Goal: Check status: Check status

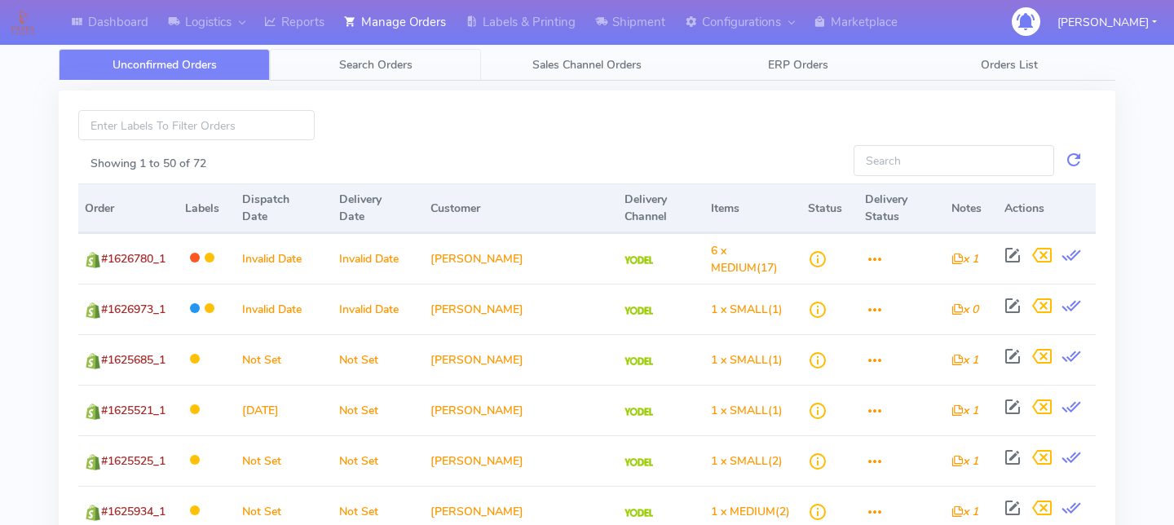
click at [367, 66] on span "Search Orders" at bounding box center [375, 64] width 73 height 15
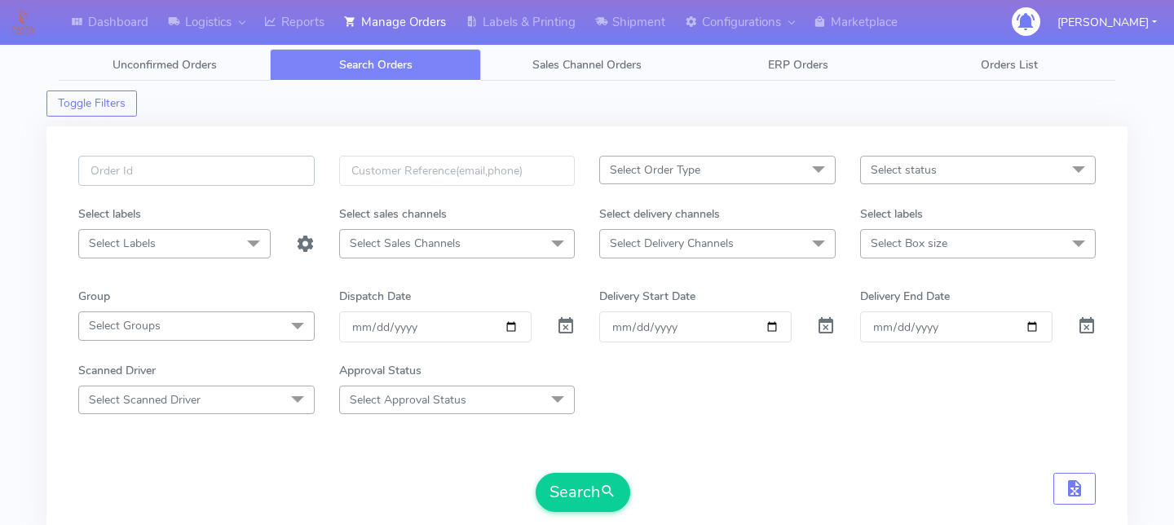
click at [204, 178] on input "text" at bounding box center [196, 171] width 236 height 30
paste input "1625980"
type input "1625980"
click at [564, 322] on span at bounding box center [566, 329] width 20 height 15
click at [596, 491] on button "Search" at bounding box center [582, 492] width 95 height 39
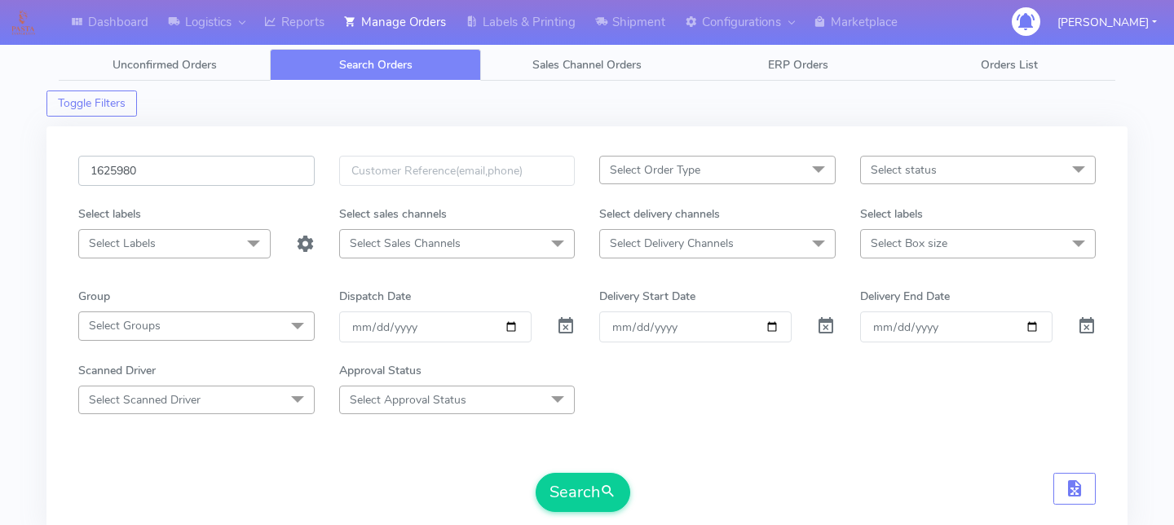
click at [275, 165] on input "1625980" at bounding box center [196, 171] width 236 height 30
paste input "1625980"
type input "1625980"
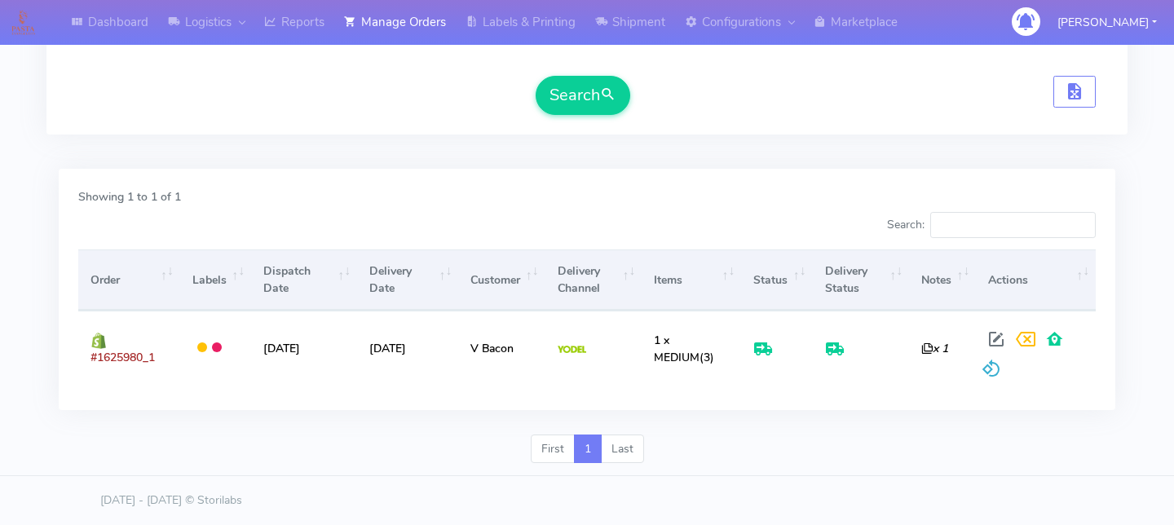
scroll to position [397, 0]
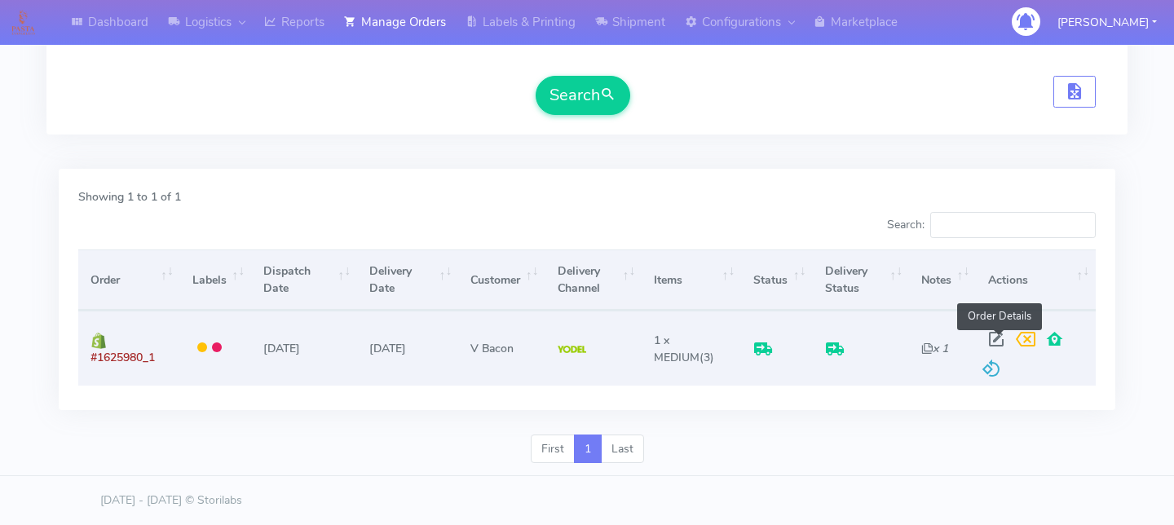
click at [998, 336] on span at bounding box center [995, 342] width 29 height 15
select select "5"
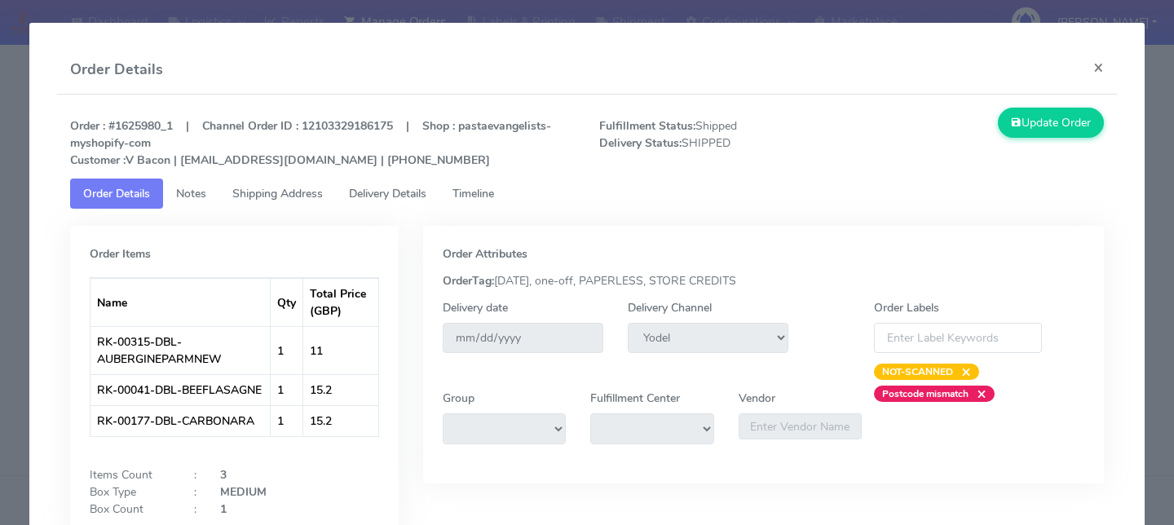
click at [434, 205] on link "Delivery Details" at bounding box center [388, 193] width 104 height 30
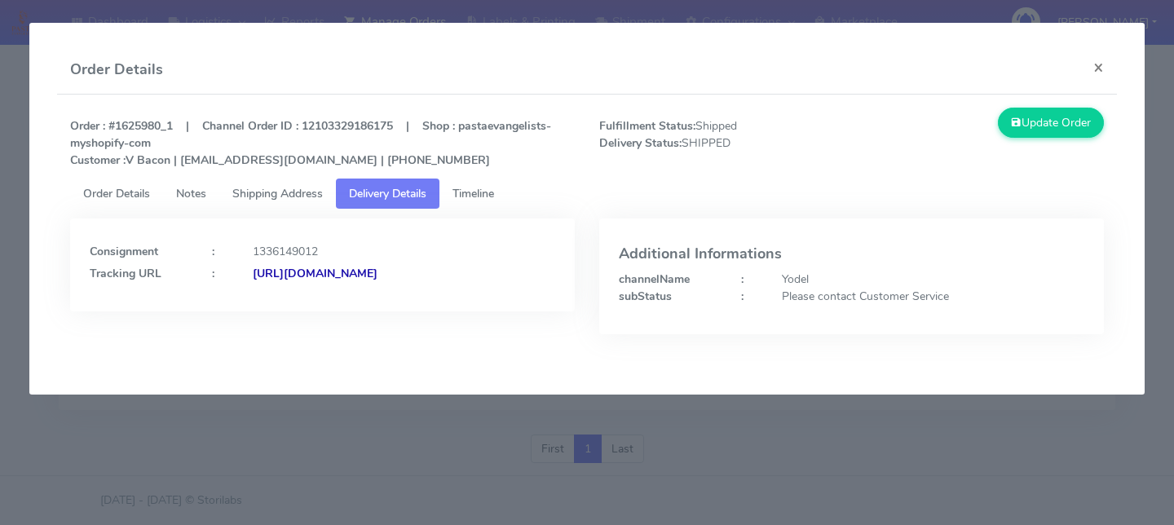
click at [486, 185] on link "Timeline" at bounding box center [473, 193] width 68 height 30
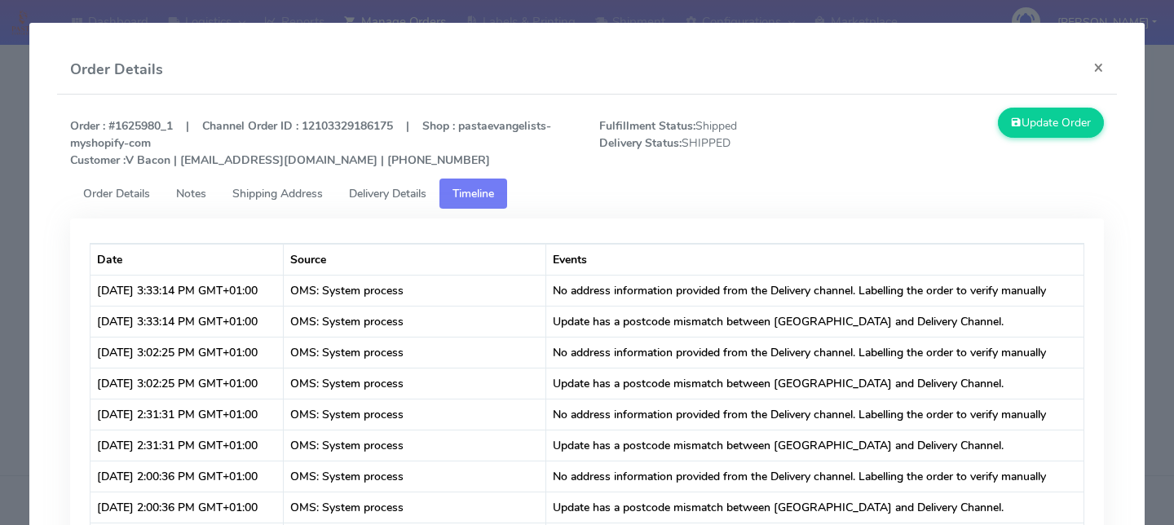
click at [412, 183] on link "Delivery Details" at bounding box center [388, 193] width 104 height 30
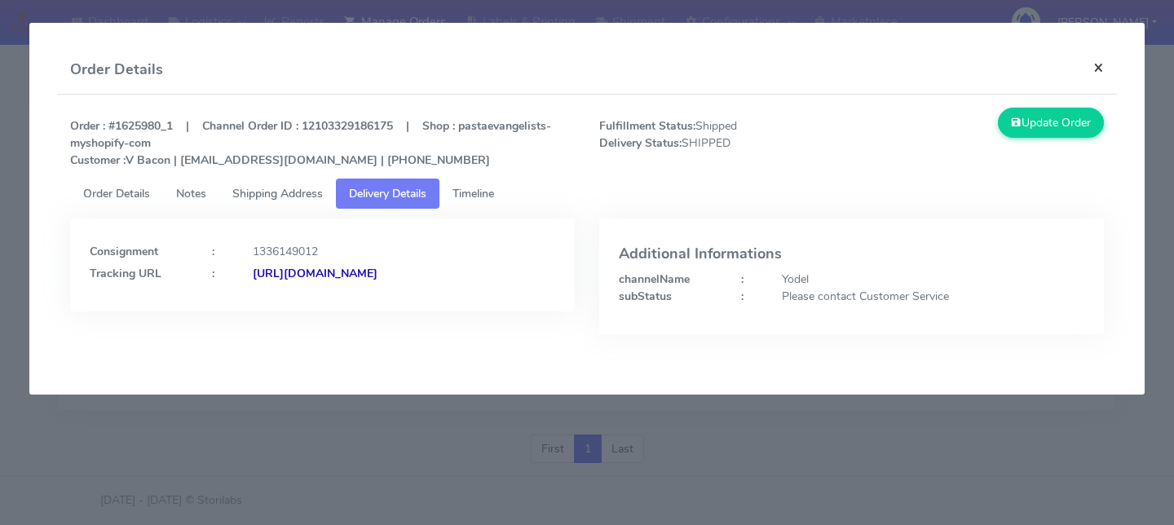
click at [1096, 65] on button "×" at bounding box center [1098, 67] width 37 height 43
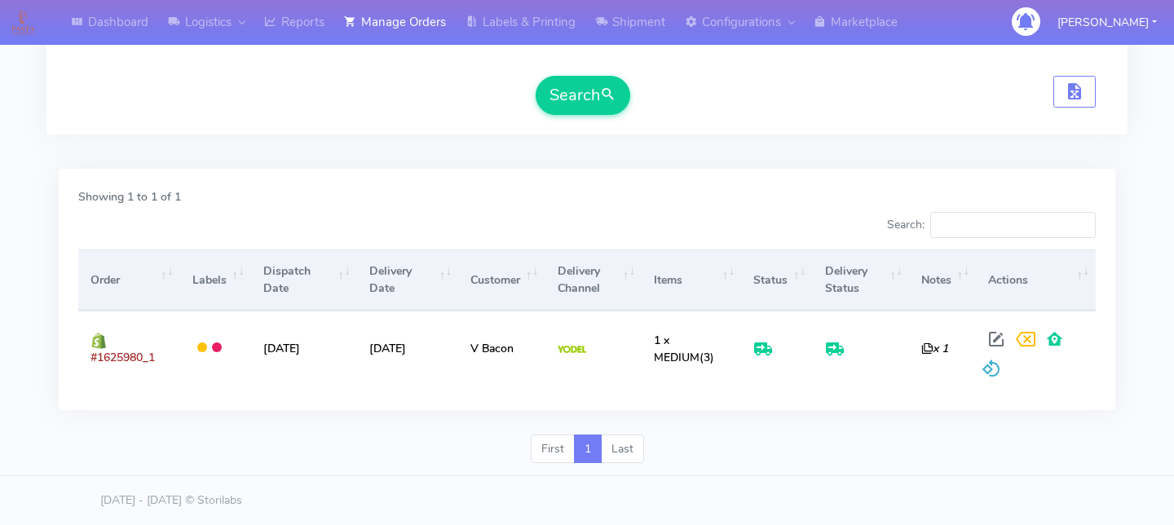
click at [549, 183] on div "Showing 1 to 1 of 1 Search: Order Labels Dispatch Date Delivery Date Customer D…" at bounding box center [587, 289] width 1056 height 241
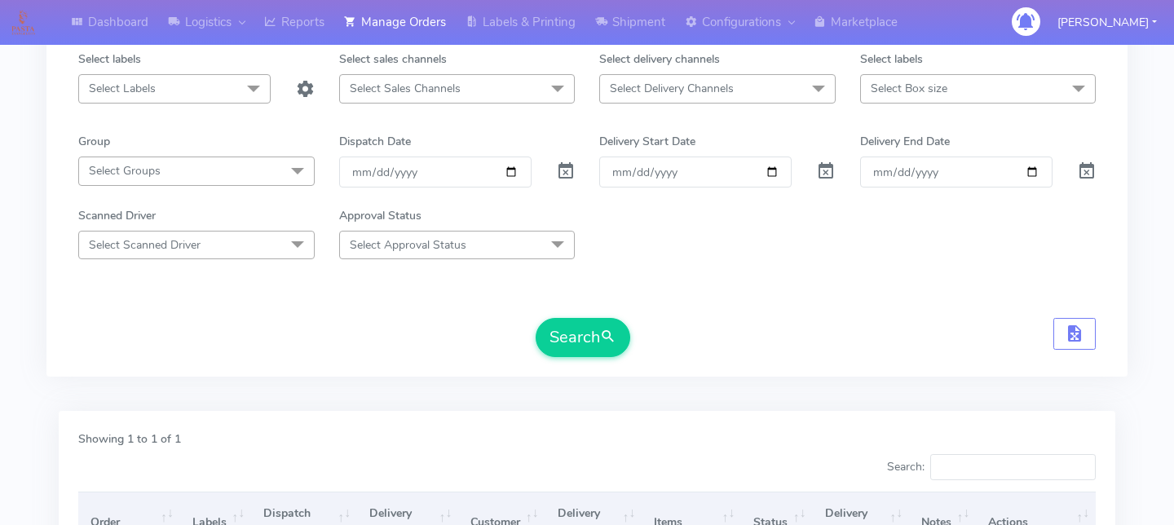
scroll to position [0, 0]
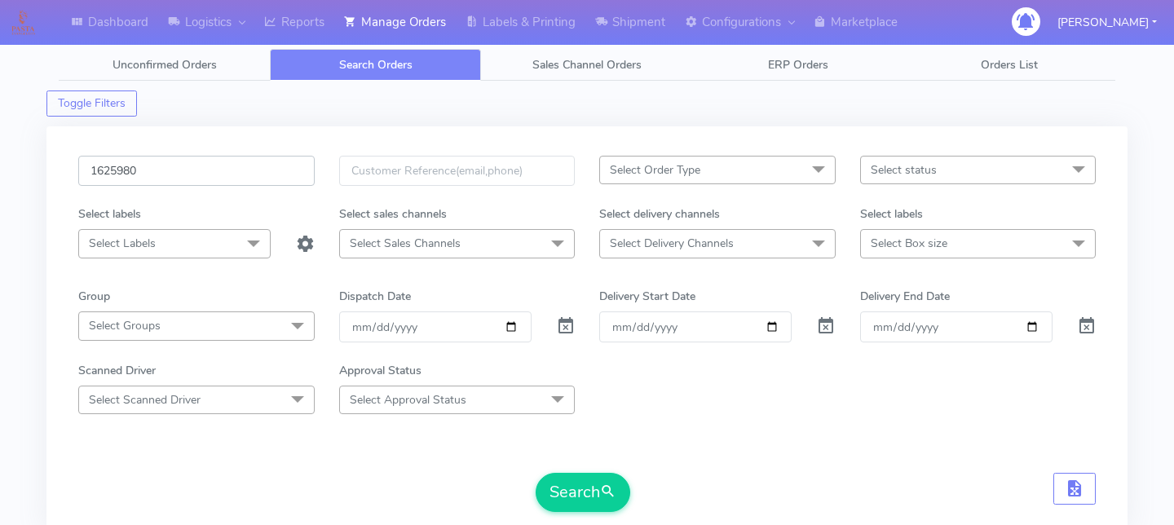
click at [213, 178] on input "1625980" at bounding box center [196, 171] width 236 height 30
paste input "1626979"
type input "1626979"
click at [571, 491] on button "Search" at bounding box center [582, 492] width 95 height 39
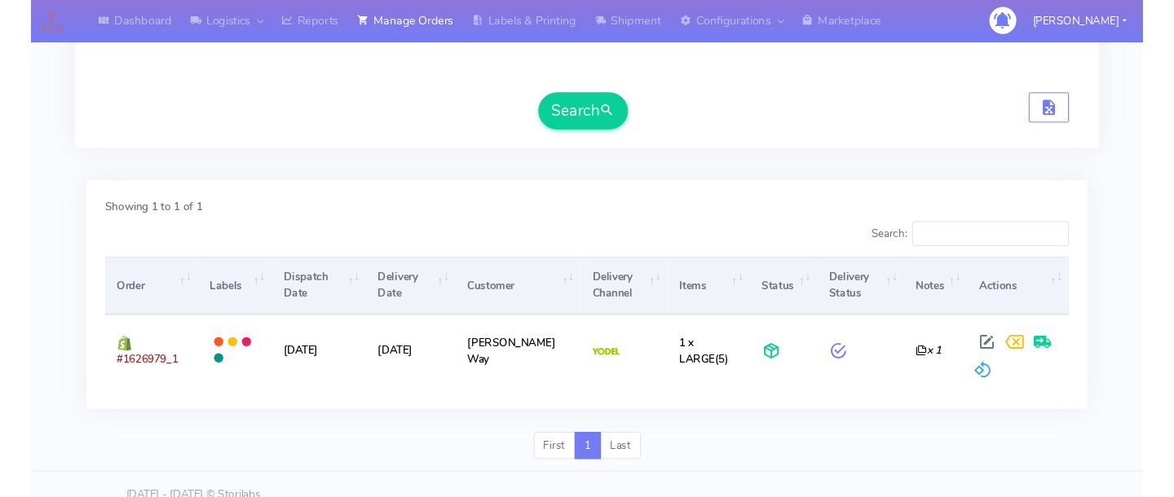
scroll to position [387, 0]
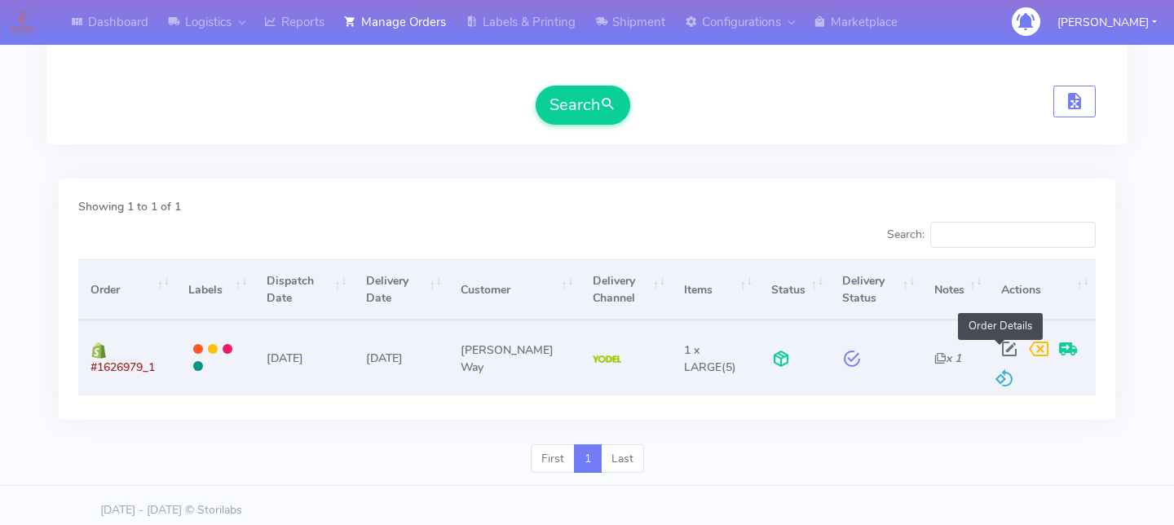
click at [994, 352] on span at bounding box center [1008, 352] width 29 height 15
select select "5"
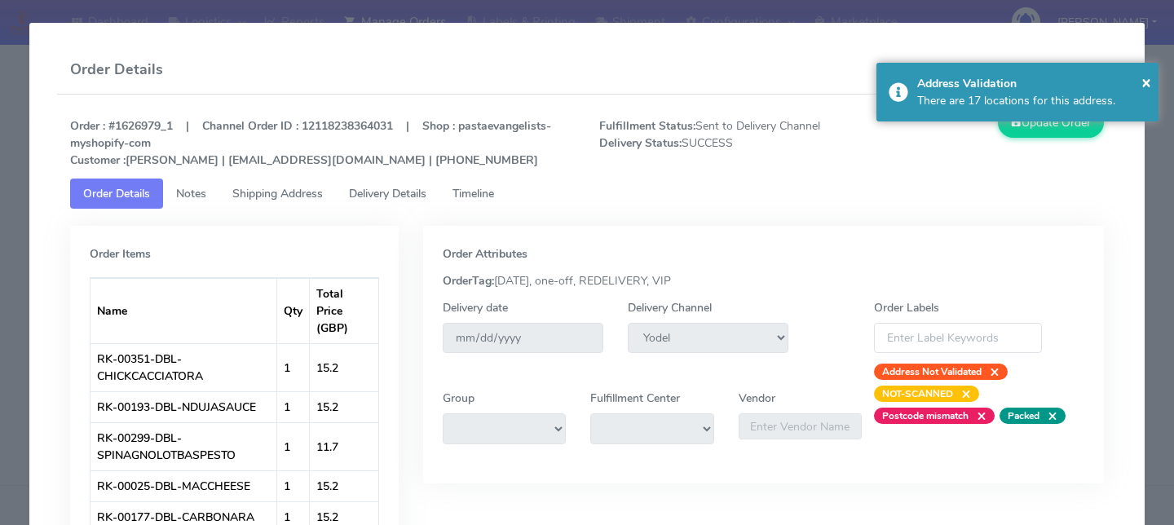
click at [425, 187] on span "Delivery Details" at bounding box center [387, 193] width 77 height 15
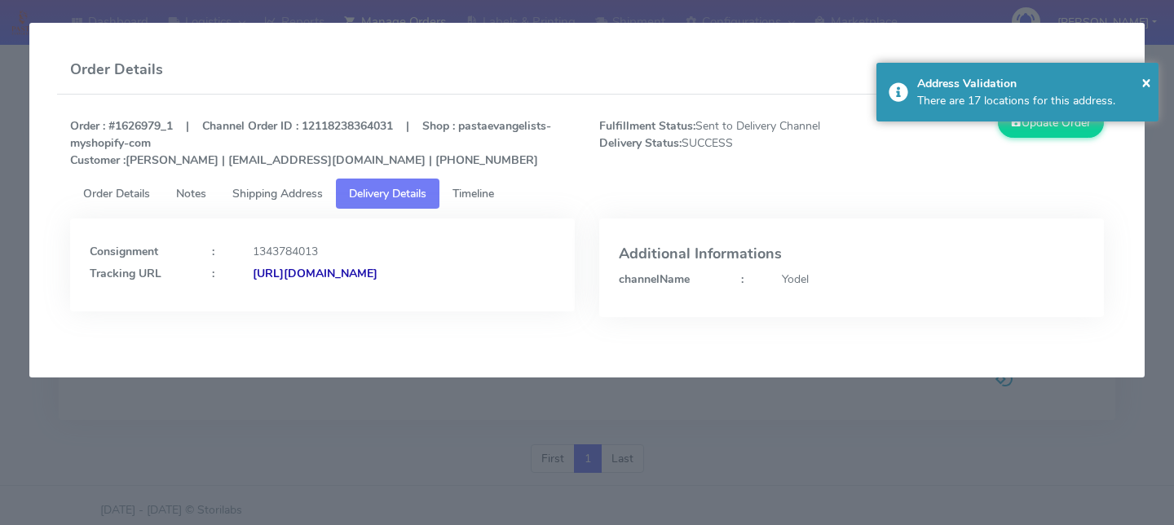
click at [493, 194] on span "Timeline" at bounding box center [473, 193] width 42 height 15
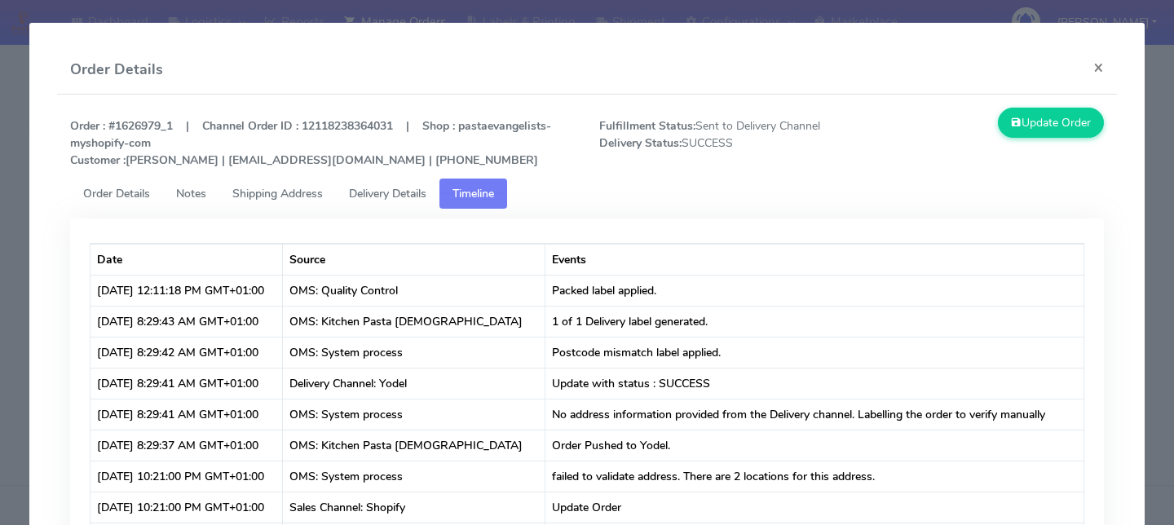
click at [424, 194] on span "Delivery Details" at bounding box center [387, 193] width 77 height 15
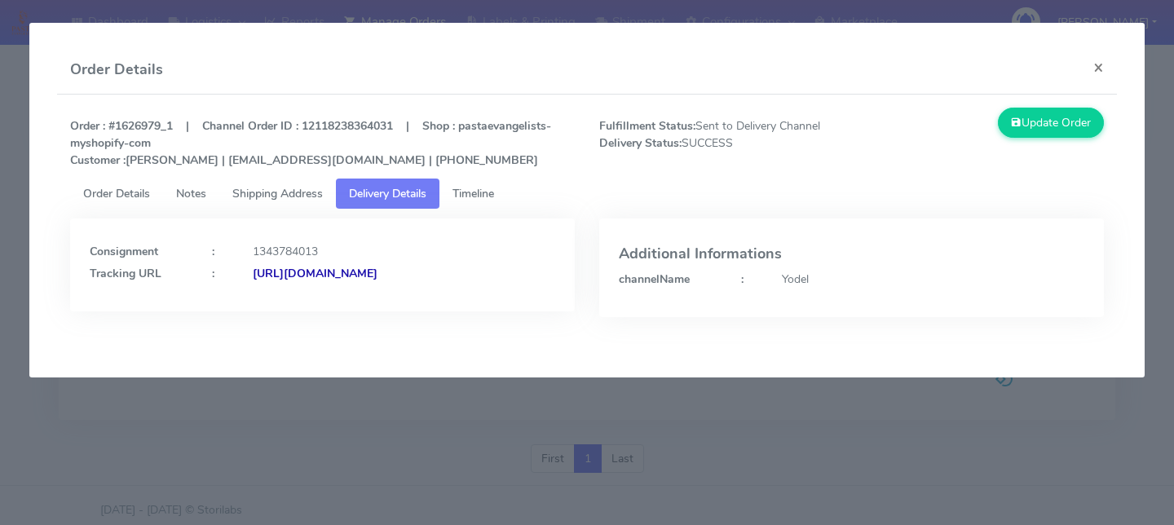
click at [846, 496] on modal-container "Order Details × Order : #1626979_1 | Channel Order ID : 12118238364031 | Shop :…" at bounding box center [587, 262] width 1174 height 525
